Goal: Communication & Community: Answer question/provide support

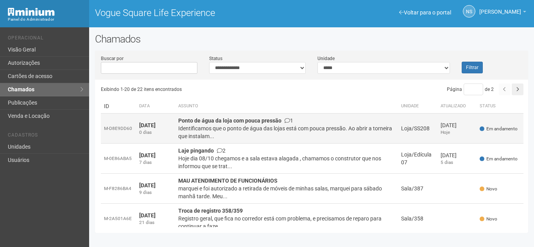
click at [224, 132] on div "Identificamos que o ponto de água das lojas está com pouca pressão. Ao abrir a …" at bounding box center [286, 133] width 216 height 16
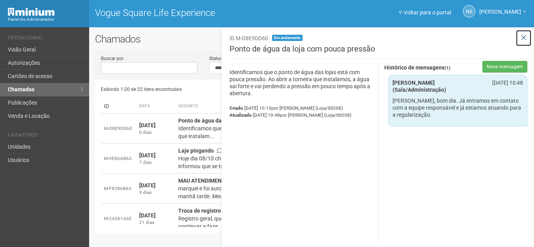
click at [521, 39] on icon at bounding box center [523, 38] width 6 height 8
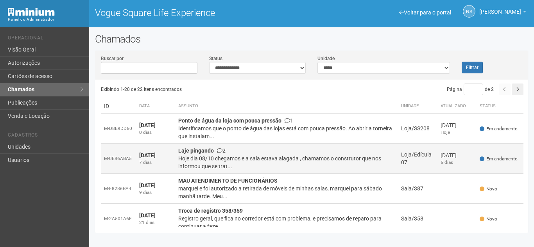
click at [284, 170] on div "Hoje dia 08/10 chegamos e a sala estava alagada , chamamos o construtor que nos…" at bounding box center [286, 163] width 216 height 16
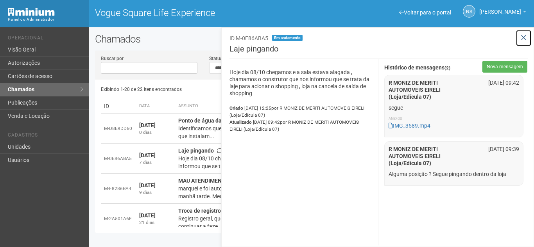
click at [521, 38] on icon at bounding box center [523, 38] width 6 height 8
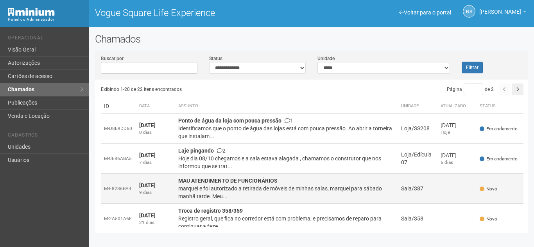
click at [328, 188] on div "marquei e foi autorizado a retirada de móveis de minhas salas, marquei para sáb…" at bounding box center [286, 193] width 216 height 16
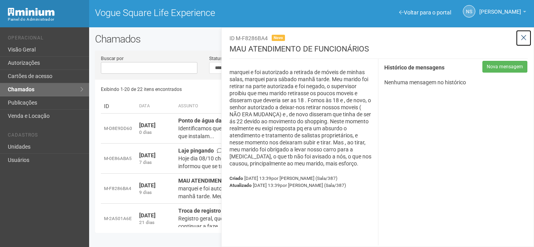
click at [521, 36] on icon at bounding box center [523, 38] width 6 height 8
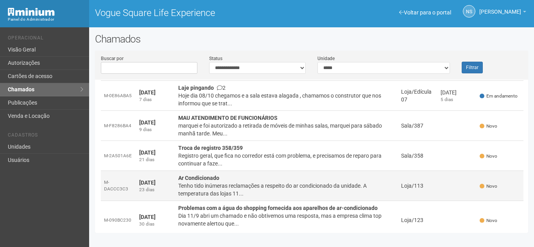
scroll to position [78, 0]
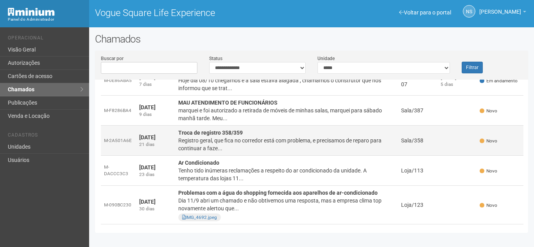
click at [246, 140] on div "Registro geral, que fica no corredor está com problema, e precisamos de reparo …" at bounding box center [286, 145] width 216 height 16
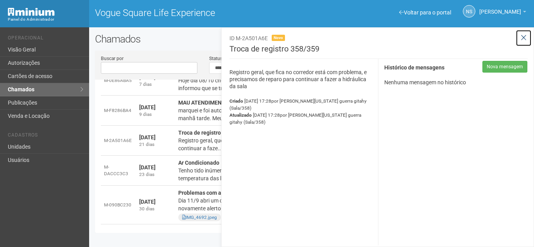
click at [525, 35] on icon at bounding box center [523, 38] width 6 height 8
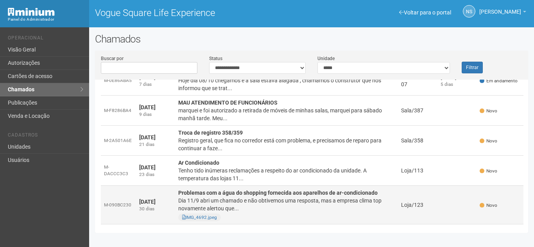
click at [246, 189] on td "Problemas com a água do shopping fornecida aos aparelhos de ar-condicionado Dia…" at bounding box center [286, 205] width 223 height 39
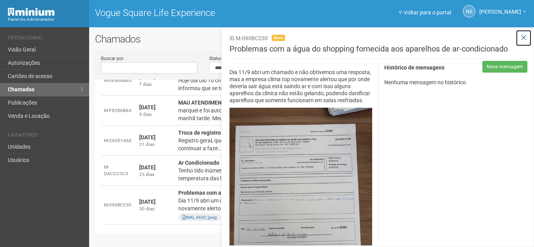
click at [526, 37] on button at bounding box center [523, 38] width 16 height 17
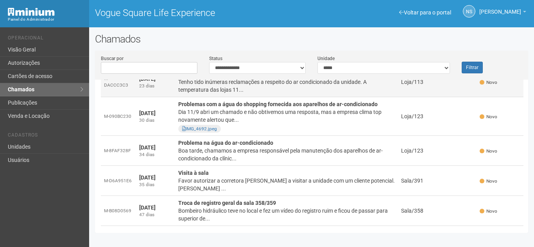
scroll to position [195, 0]
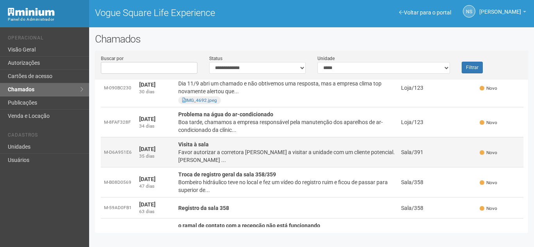
click at [177, 153] on td "Visita à sala Favor autorizar a corretora Monica a visitar a unidade com um cli…" at bounding box center [286, 152] width 223 height 30
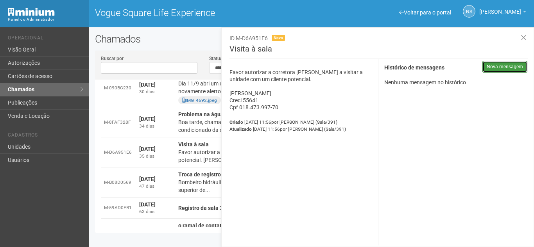
click at [498, 62] on button "Nova mensagem" at bounding box center [504, 67] width 45 height 12
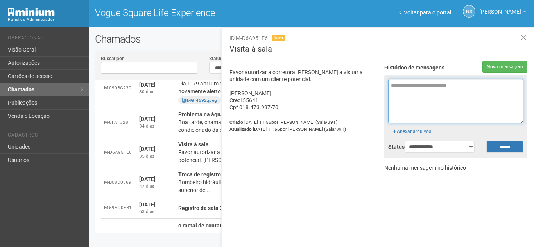
click at [448, 101] on textarea at bounding box center [455, 101] width 135 height 45
type textarea "**********"
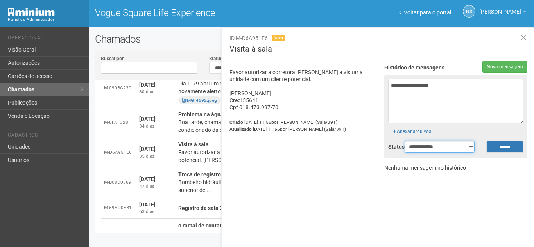
click at [434, 151] on select "**********" at bounding box center [439, 147] width 70 height 12
select select "******"
click at [404, 141] on select "**********" at bounding box center [439, 147] width 70 height 12
click at [496, 145] on input "******" at bounding box center [504, 147] width 37 height 12
type input "**********"
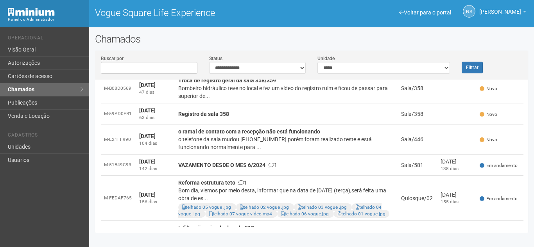
scroll to position [273, 0]
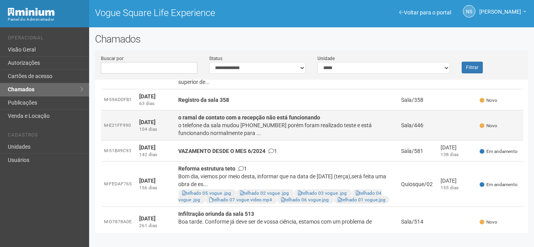
click at [269, 131] on div "o telefone da sala mudou [PHONE_NUMBER] porém foram realizado teste e está func…" at bounding box center [286, 129] width 216 height 16
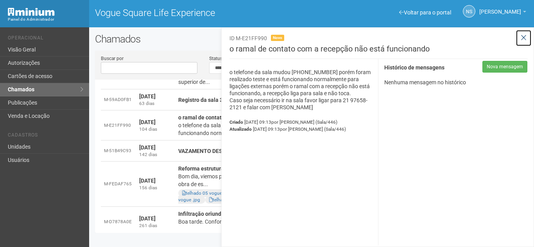
click at [523, 41] on icon at bounding box center [523, 38] width 6 height 8
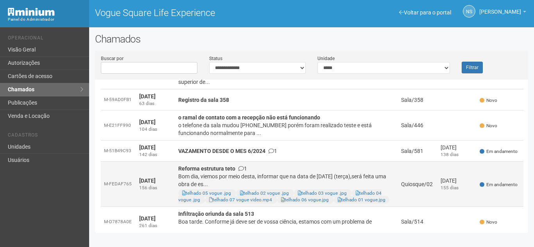
click at [231, 173] on div "Bom dia, viemos por meio desta, informar que na data de [DATE] (terça),será fei…" at bounding box center [286, 181] width 216 height 16
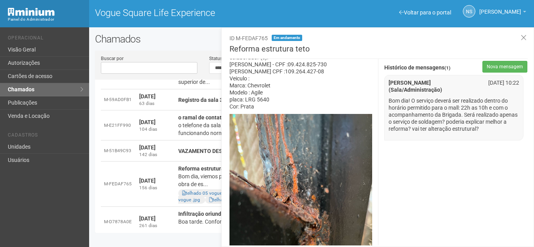
scroll to position [0, 0]
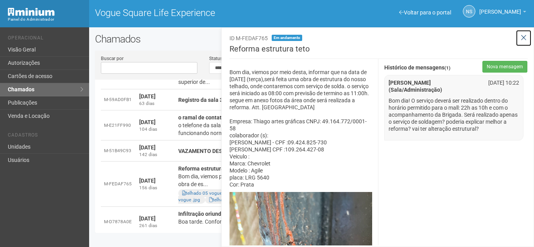
click at [522, 38] on icon at bounding box center [523, 38] width 6 height 8
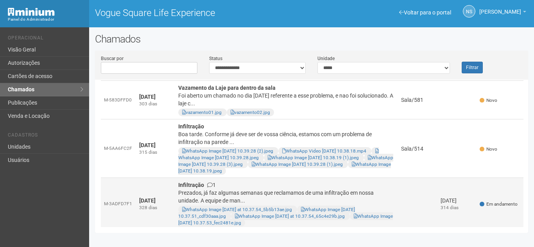
scroll to position [469, 0]
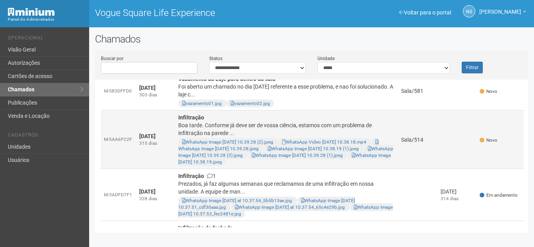
click at [326, 127] on div "Boa tarde. Conforme já deve ser de vossa ciência, estamos com um problema de in…" at bounding box center [286, 129] width 216 height 16
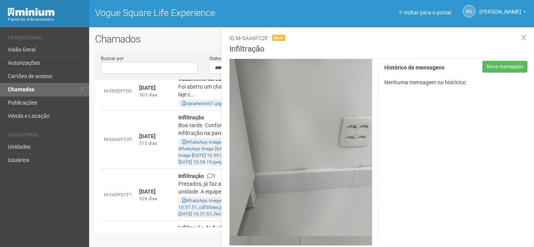
scroll to position [391, 0]
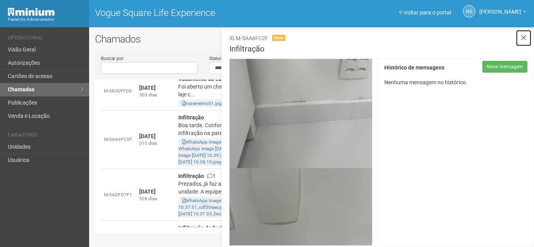
click at [521, 35] on icon at bounding box center [523, 38] width 6 height 8
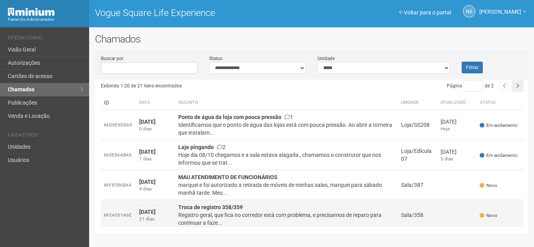
scroll to position [0, 0]
